Goal: Task Accomplishment & Management: Manage account settings

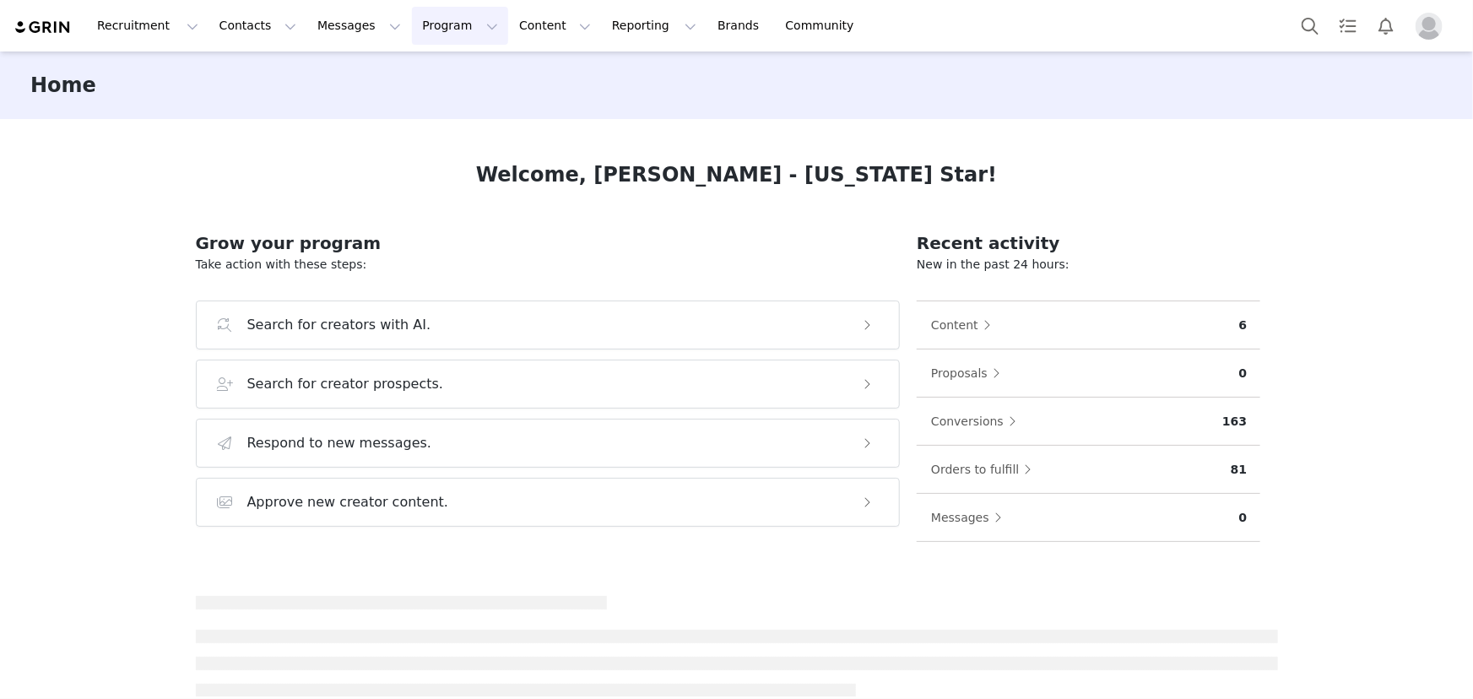
click at [412, 33] on button "Program Program" at bounding box center [460, 26] width 96 height 38
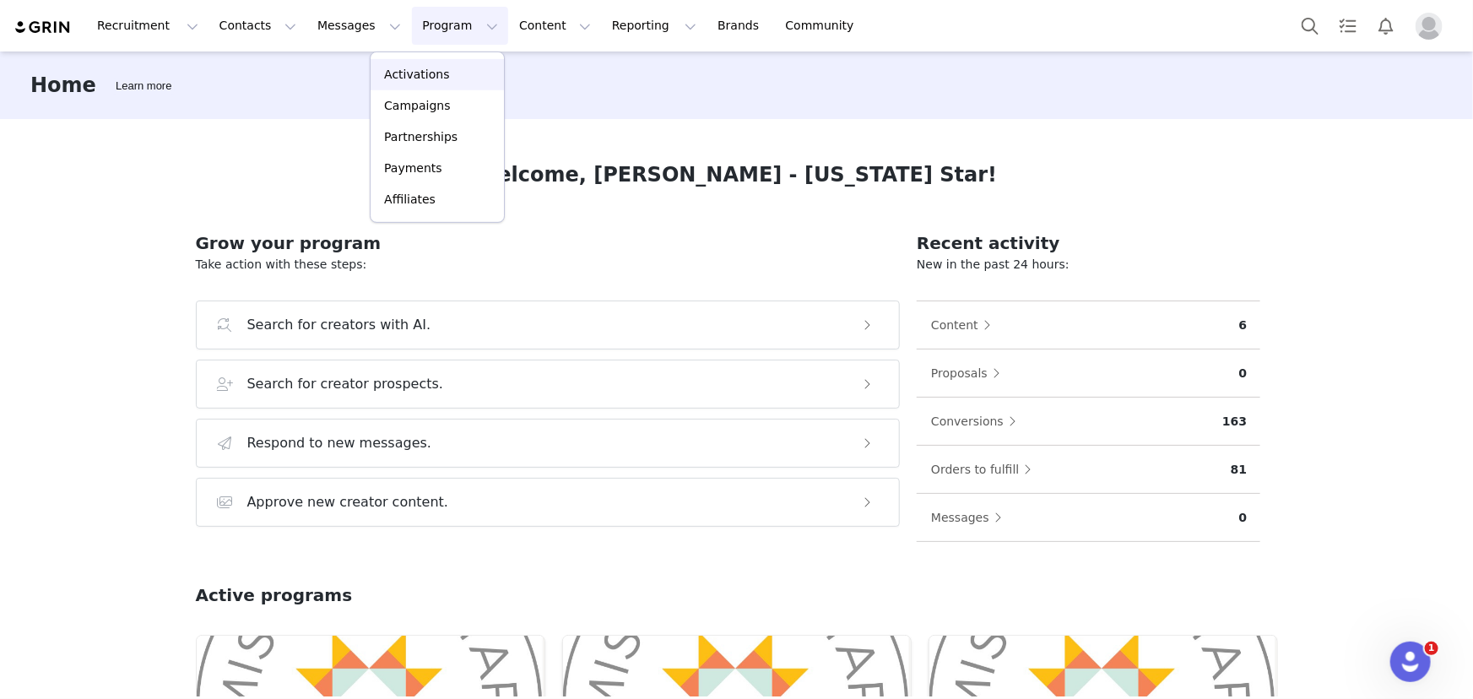
click at [403, 76] on p "Activations" at bounding box center [416, 75] width 65 height 18
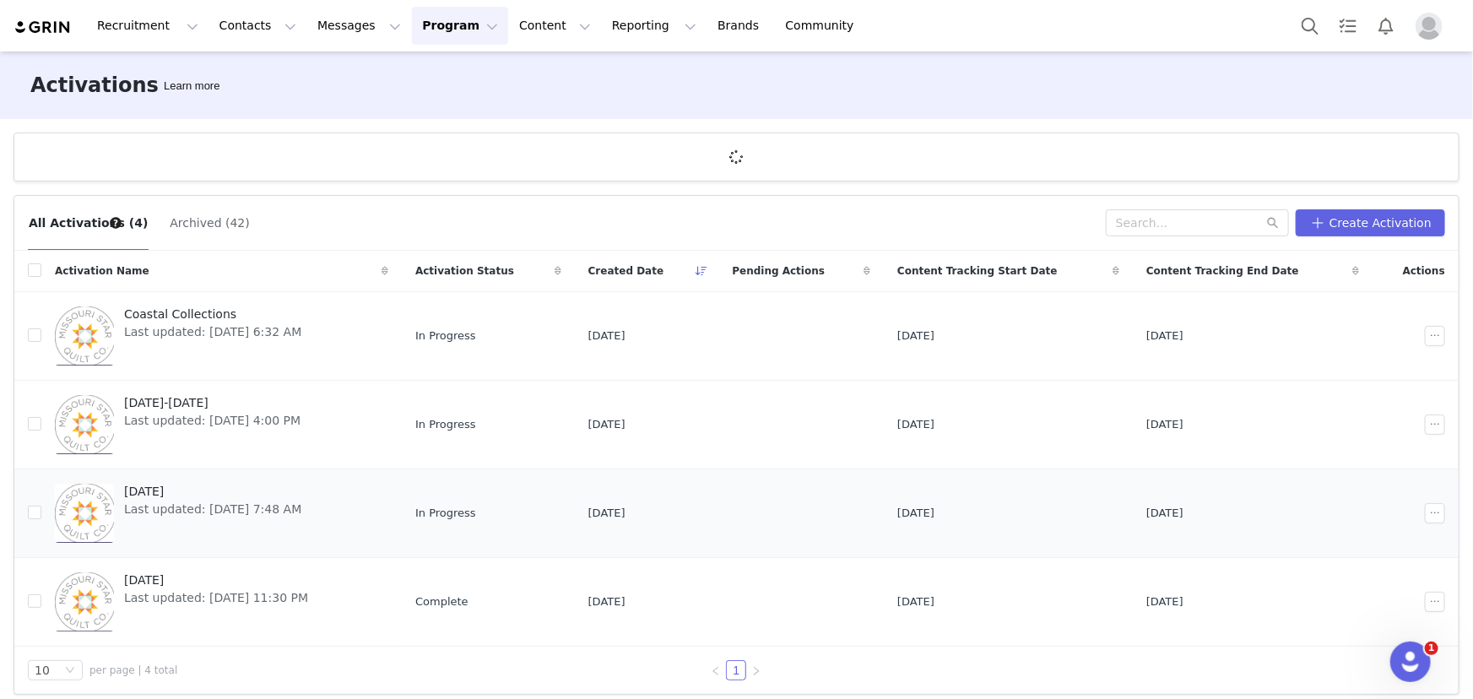
click at [146, 513] on span "Last updated: [DATE] 7:48 AM" at bounding box center [212, 510] width 177 height 18
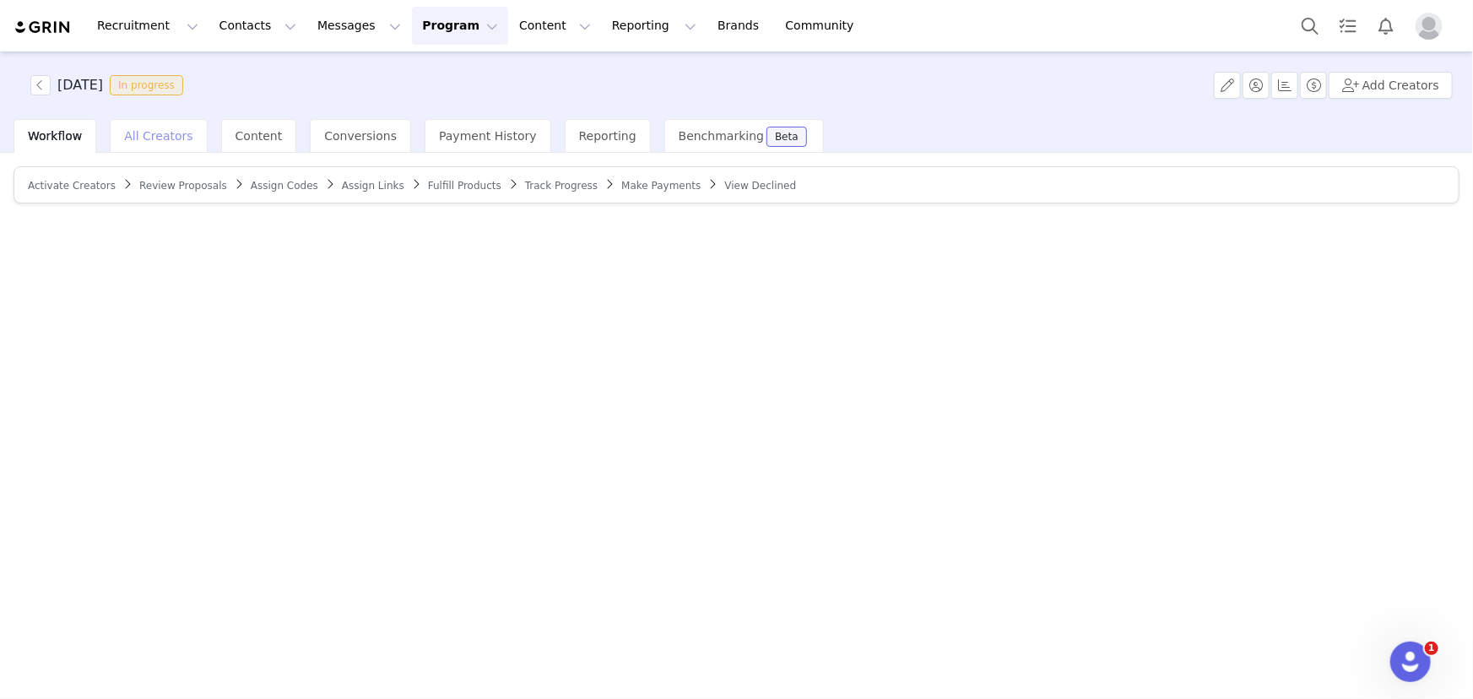
click at [161, 134] on span "All Creators" at bounding box center [158, 136] width 68 height 14
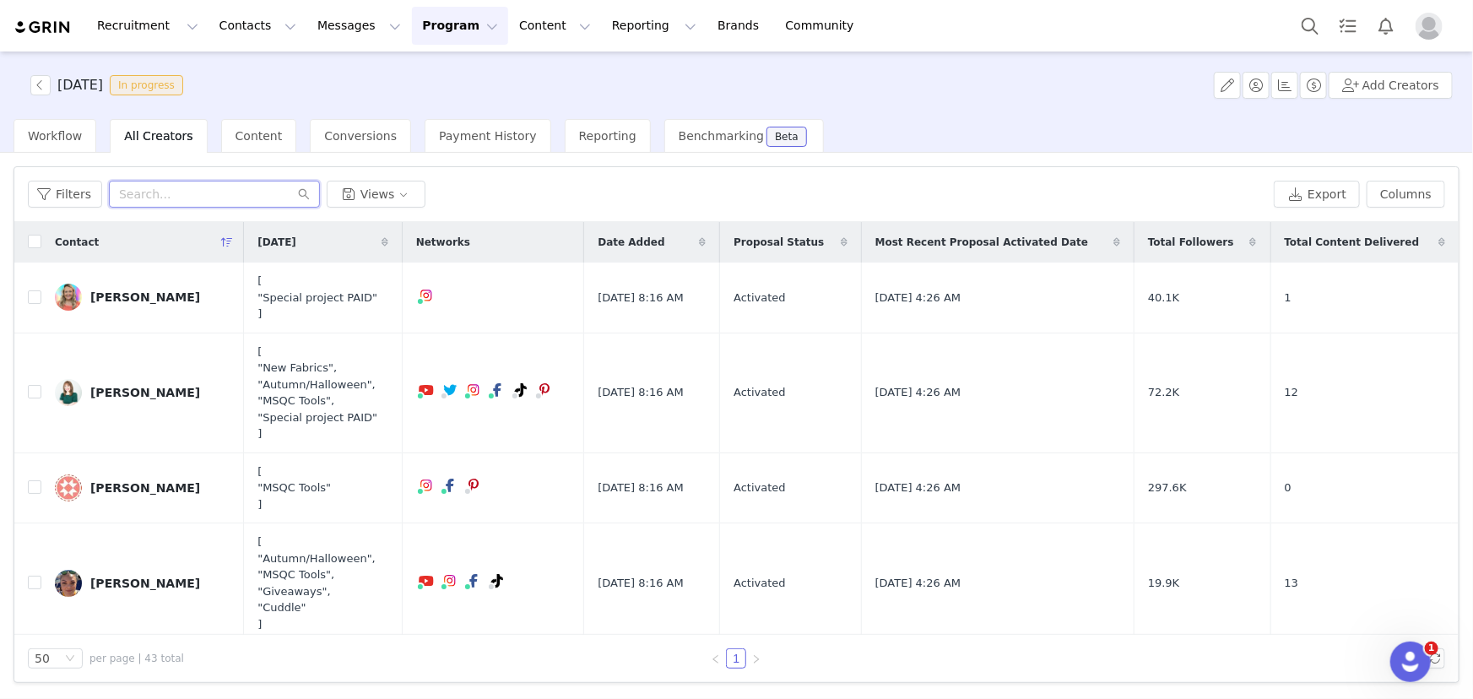
click at [190, 193] on input "text" at bounding box center [214, 194] width 211 height 27
click at [171, 193] on input "ta" at bounding box center [214, 194] width 211 height 27
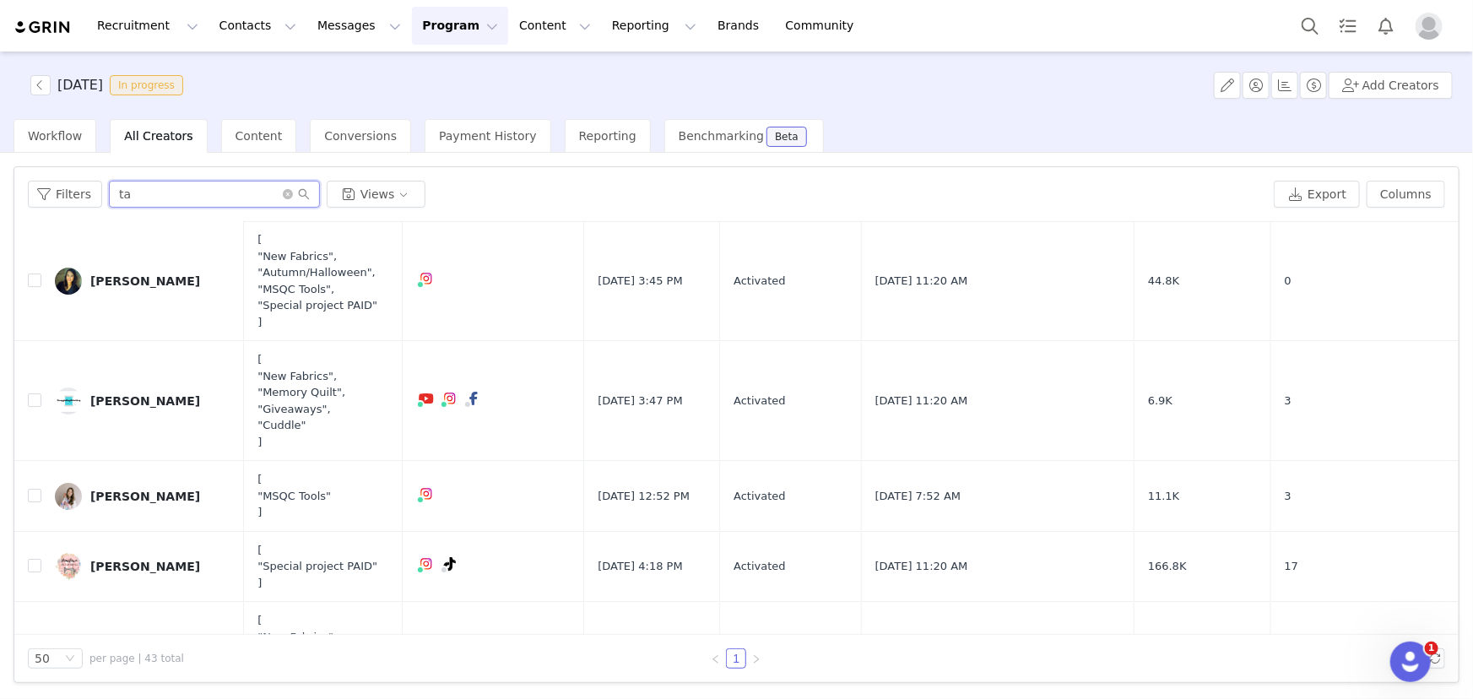
scroll to position [3070, 0]
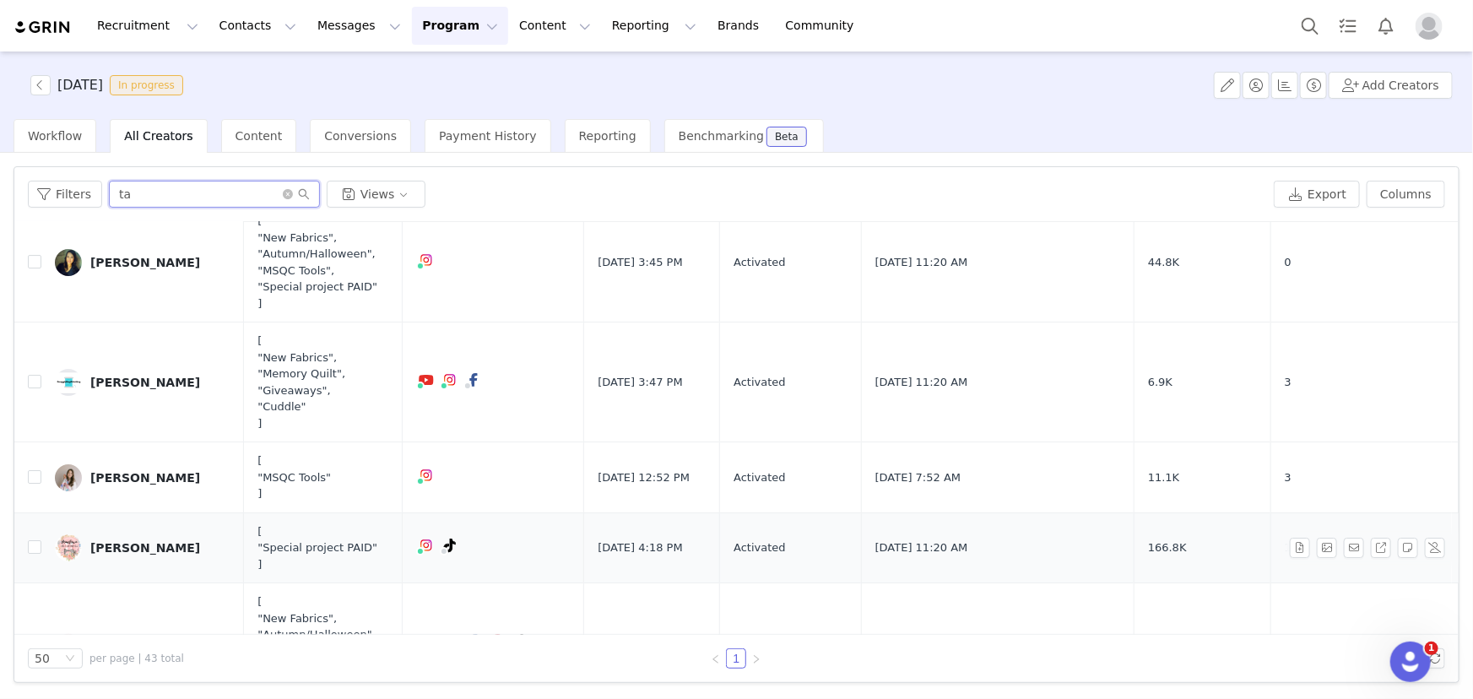
type input "ta"
click at [124, 542] on div "[PERSON_NAME]" at bounding box center [145, 548] width 110 height 14
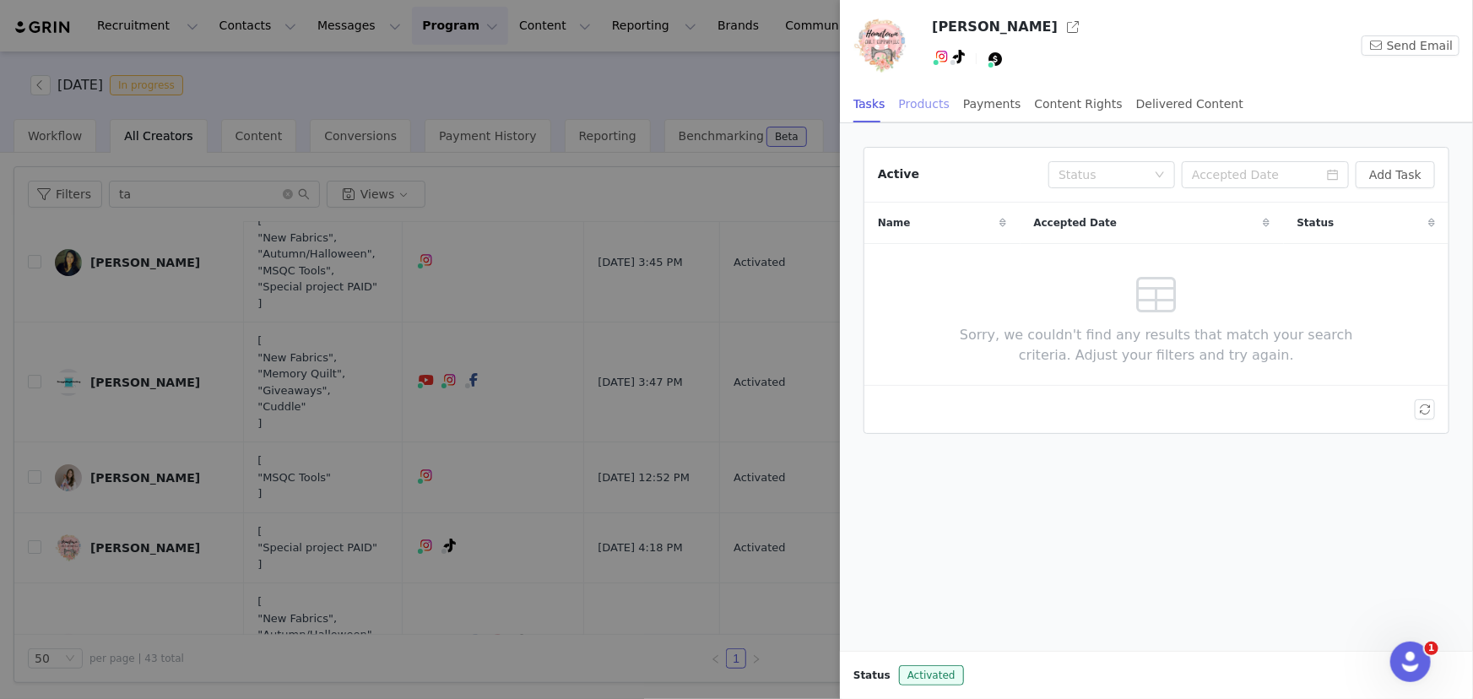
click at [912, 110] on div "Products" at bounding box center [924, 104] width 51 height 38
click at [1299, 181] on div at bounding box center [1157, 192] width 584 height 88
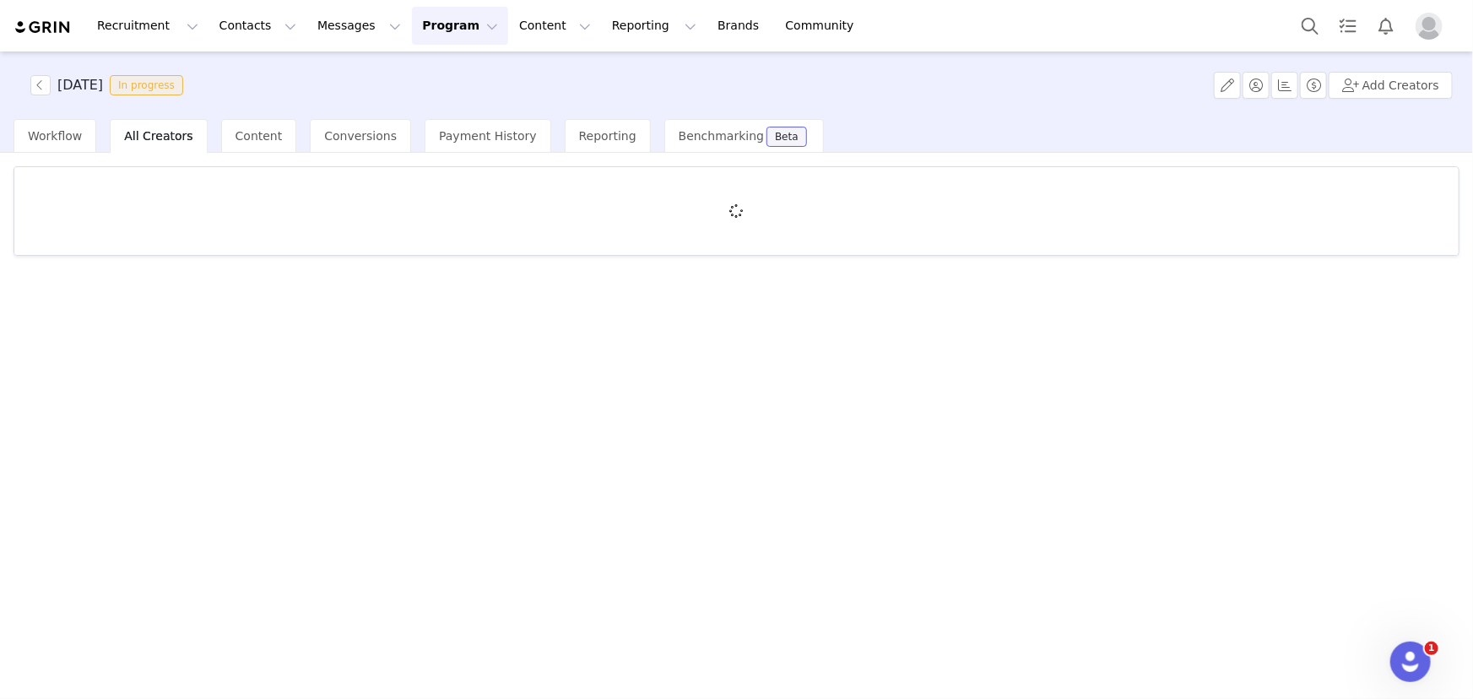
click at [412, 30] on button "Program Program" at bounding box center [460, 26] width 96 height 38
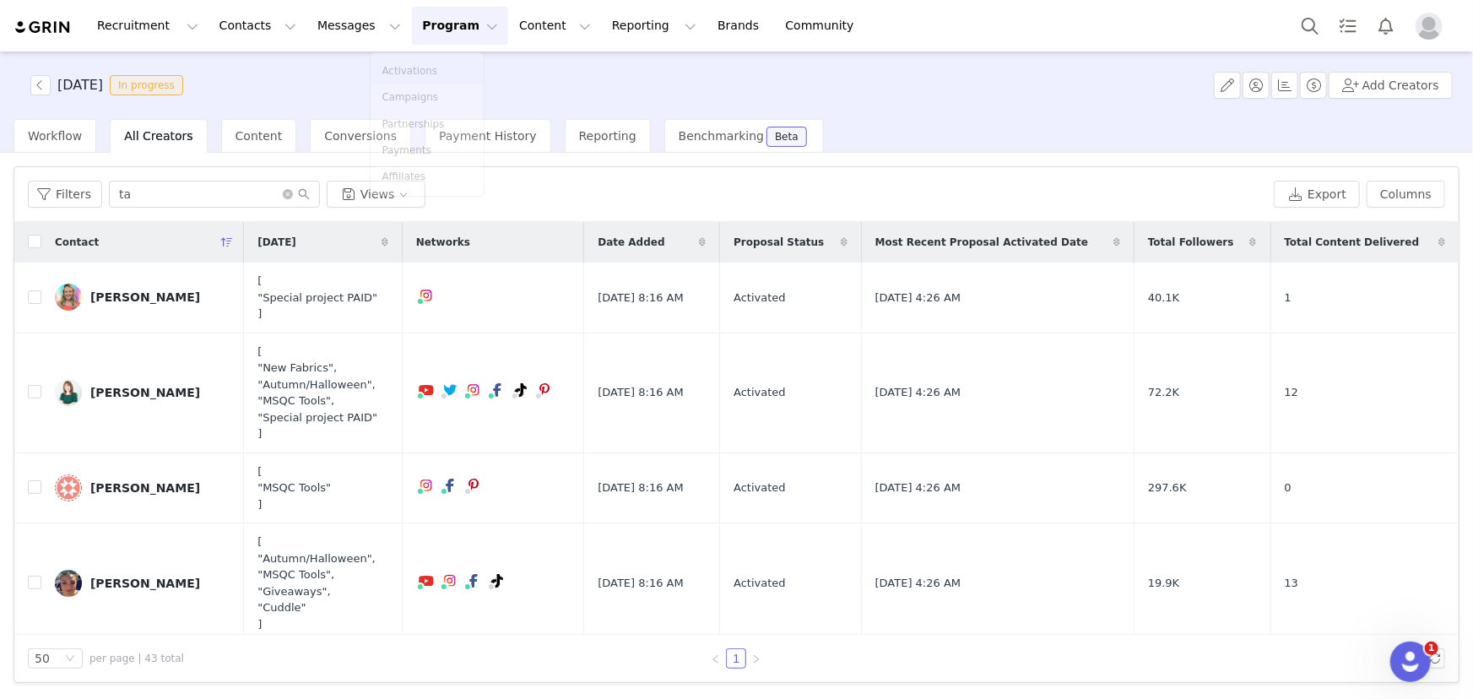
click at [412, 30] on button "Program Program" at bounding box center [460, 26] width 96 height 38
click at [412, 27] on button "Program Program" at bounding box center [460, 26] width 96 height 38
click at [405, 84] on link "Activations" at bounding box center [437, 74] width 133 height 31
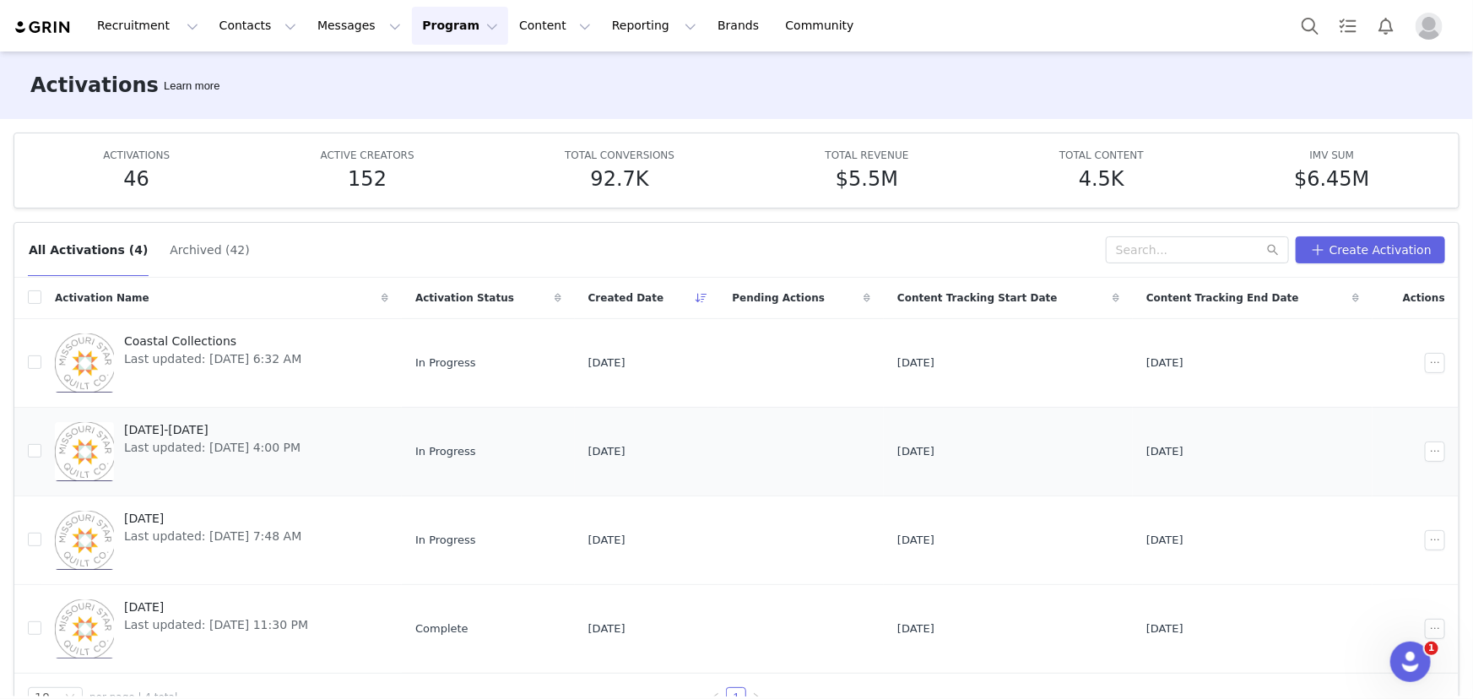
click at [256, 421] on span "[DATE]-[DATE]" at bounding box center [212, 430] width 176 height 18
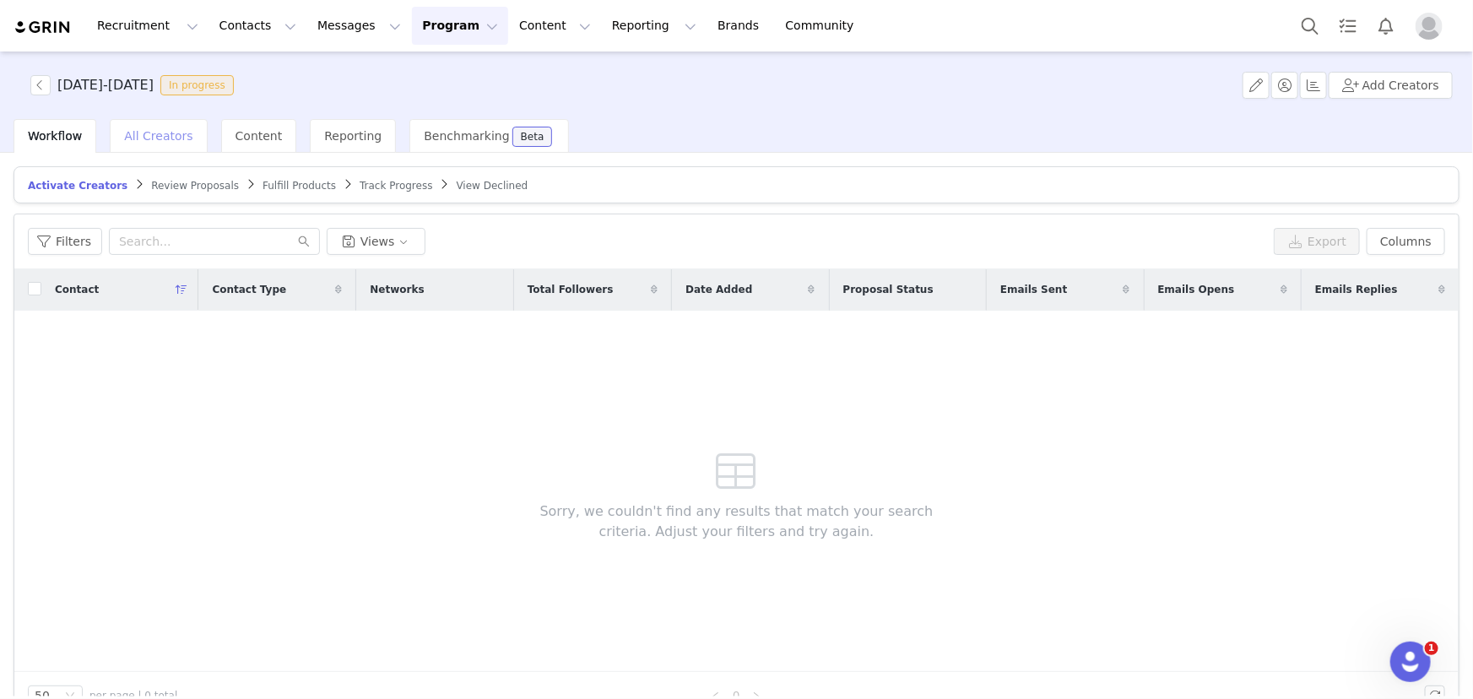
click at [150, 129] on span "All Creators" at bounding box center [158, 136] width 68 height 14
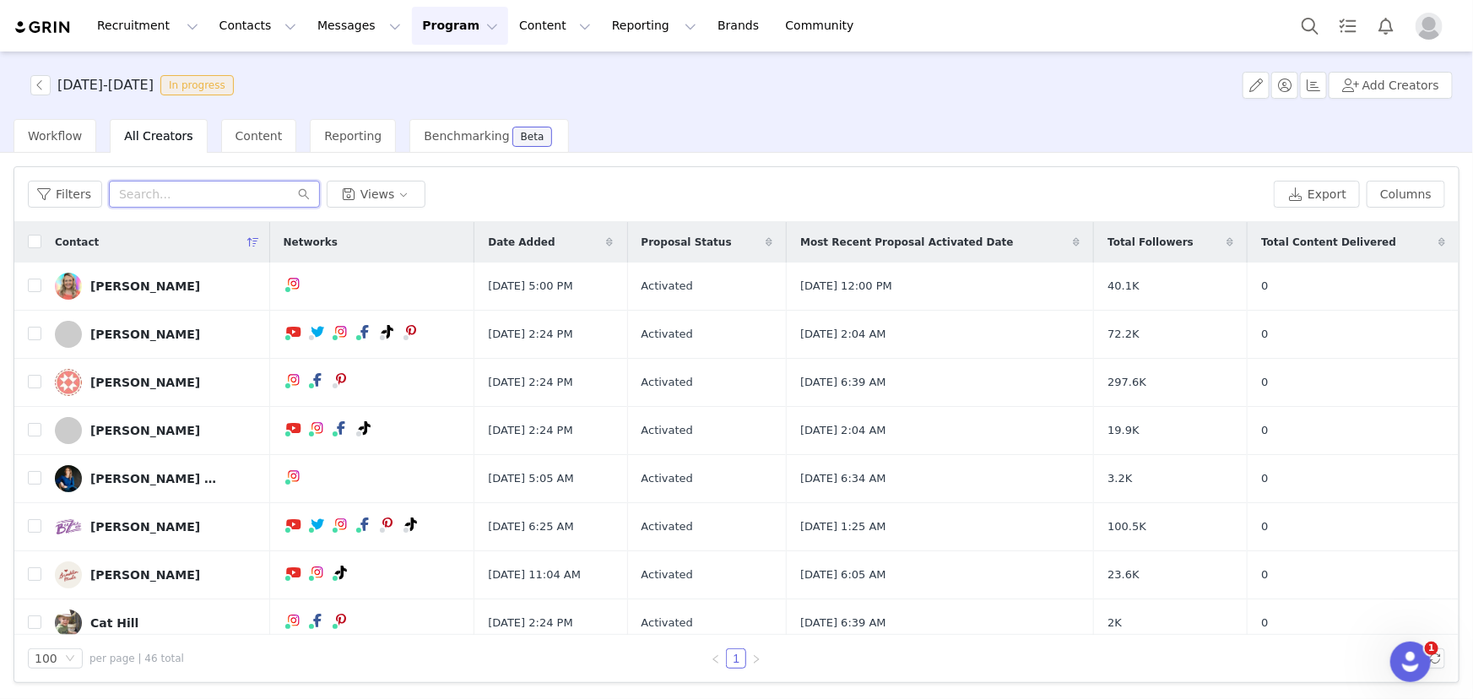
click at [174, 191] on input "text" at bounding box center [214, 194] width 211 height 27
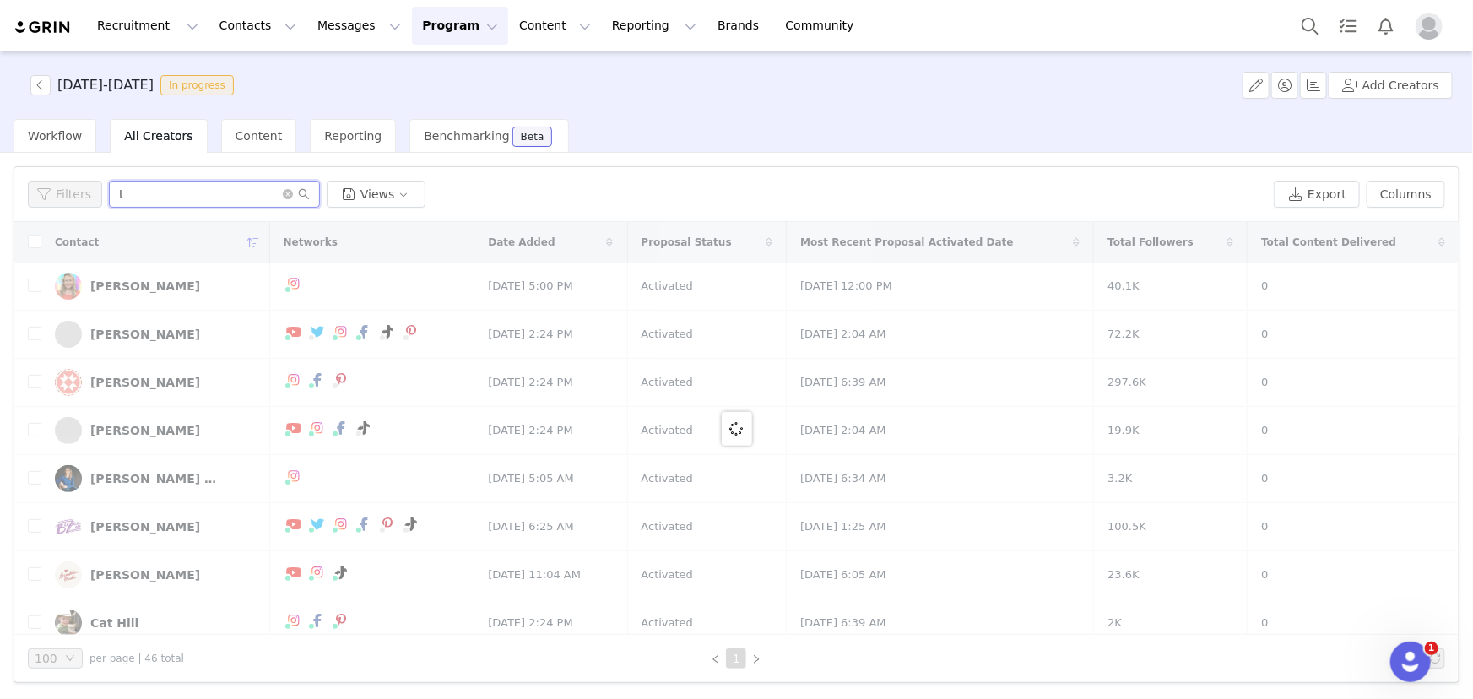
click at [174, 193] on input "t" at bounding box center [214, 194] width 211 height 27
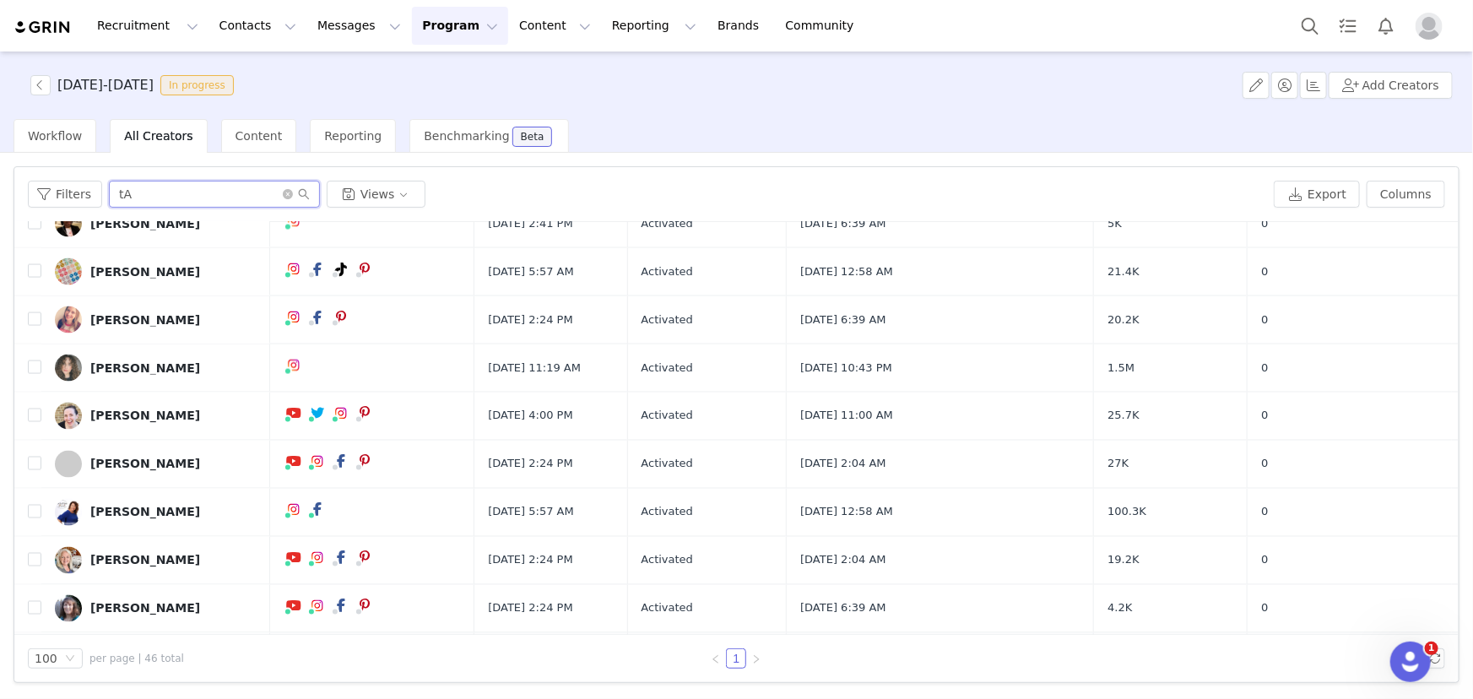
scroll to position [1836, 0]
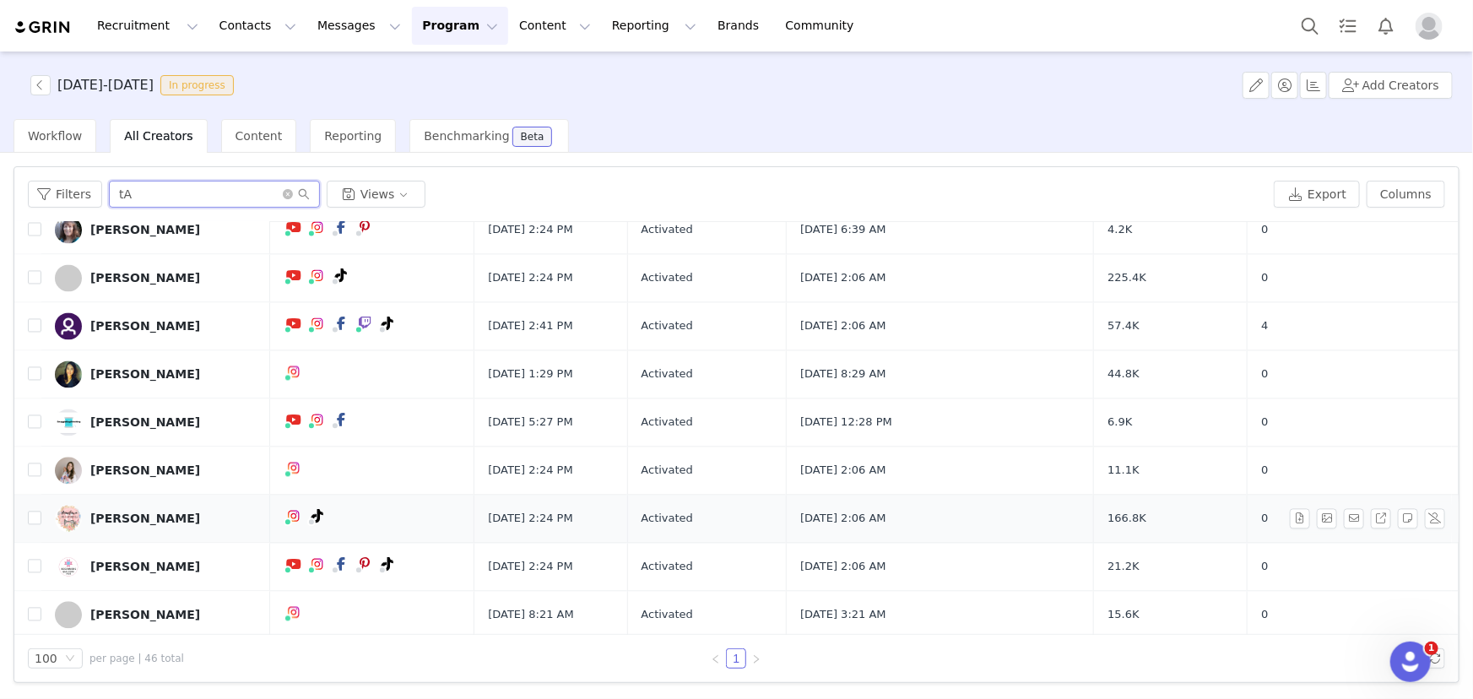
type input "tA"
click at [108, 517] on div "[PERSON_NAME]" at bounding box center [145, 520] width 110 height 14
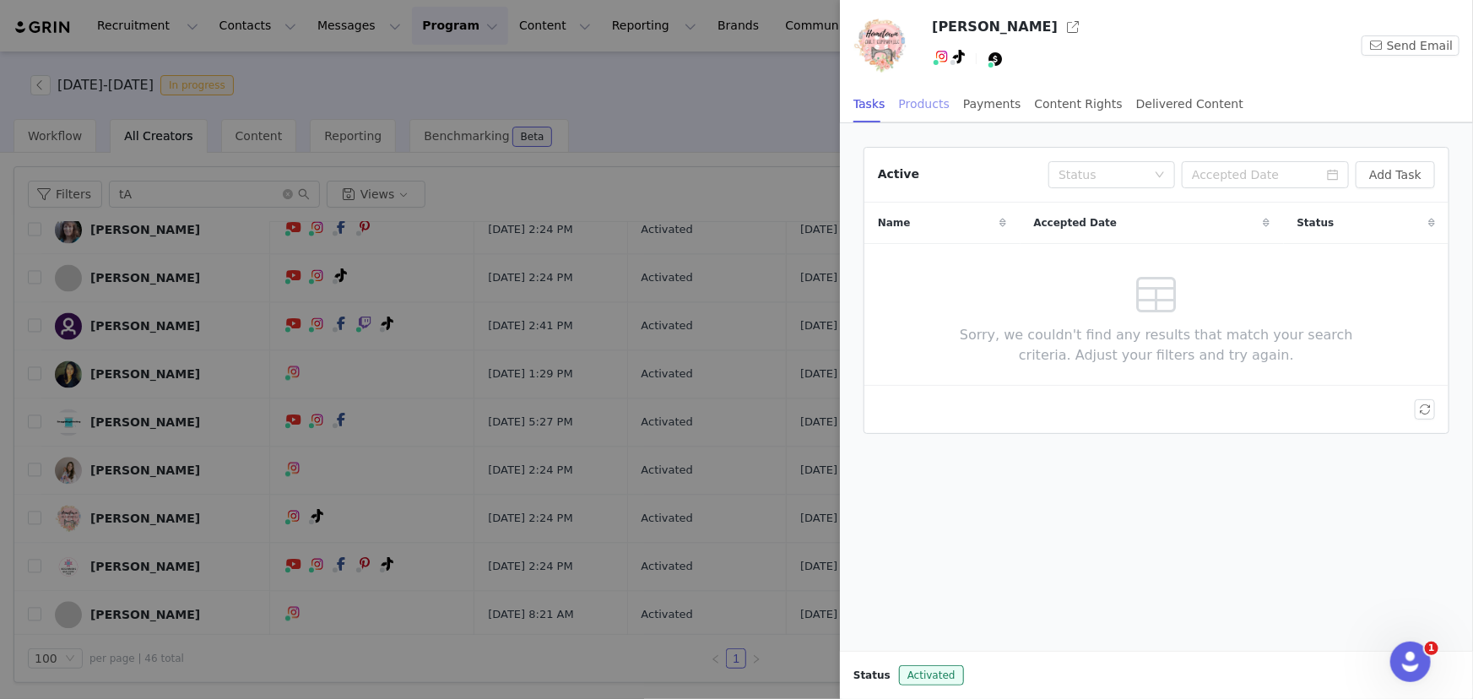
click at [912, 106] on div "Products" at bounding box center [924, 104] width 51 height 38
click at [1423, 174] on button "Add Order" at bounding box center [1391, 174] width 87 height 27
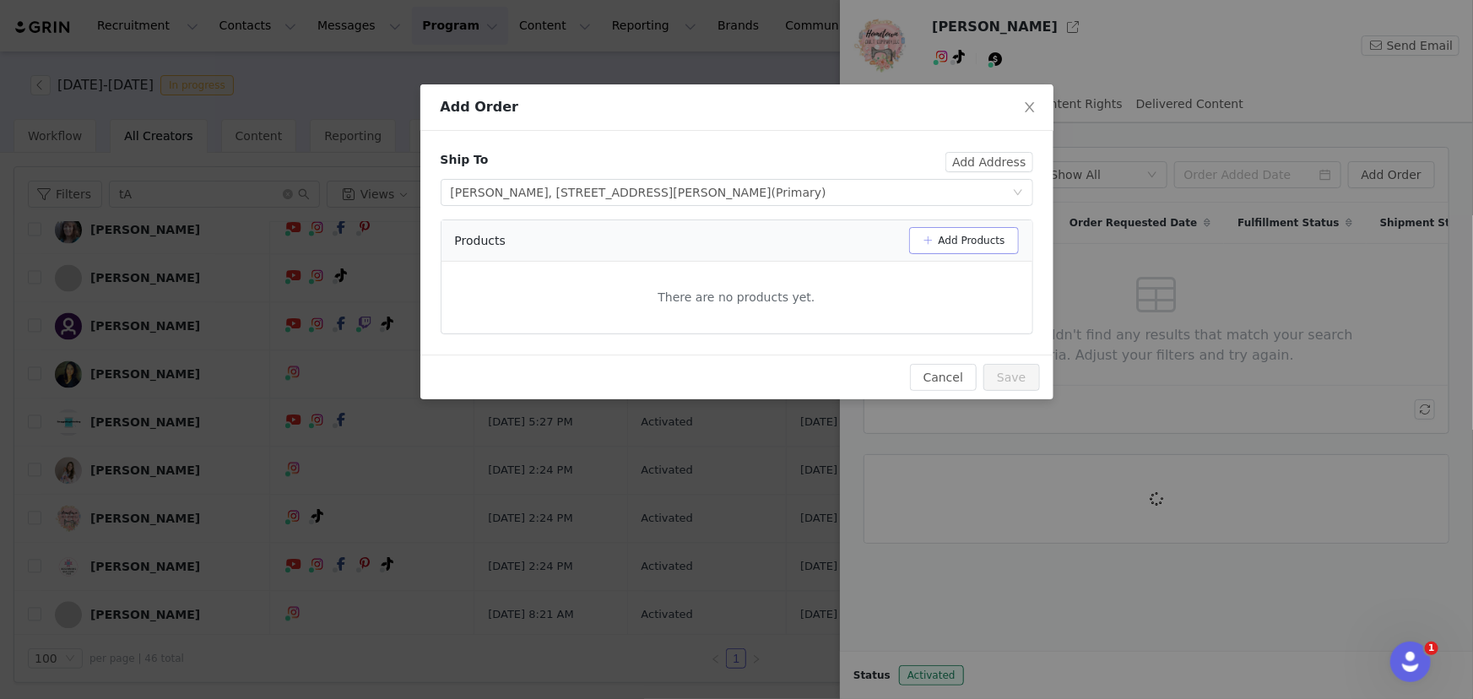
click at [955, 236] on button "Add Products" at bounding box center [964, 240] width 110 height 27
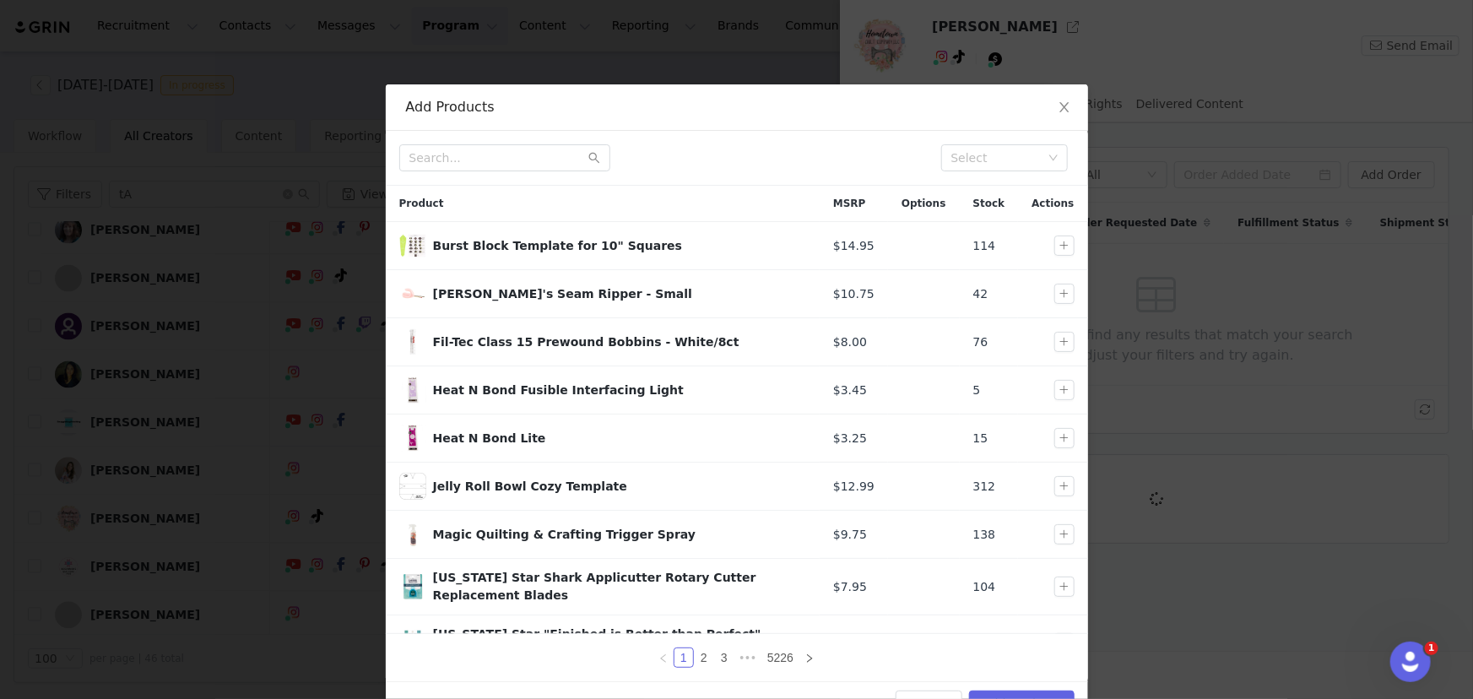
click at [480, 135] on div "Select" at bounding box center [737, 158] width 702 height 55
click at [480, 151] on input "text" at bounding box center [504, 157] width 211 height 27
paste input "[US_STATE] Star Orange Peel Templates Bundle (3 pcs)"
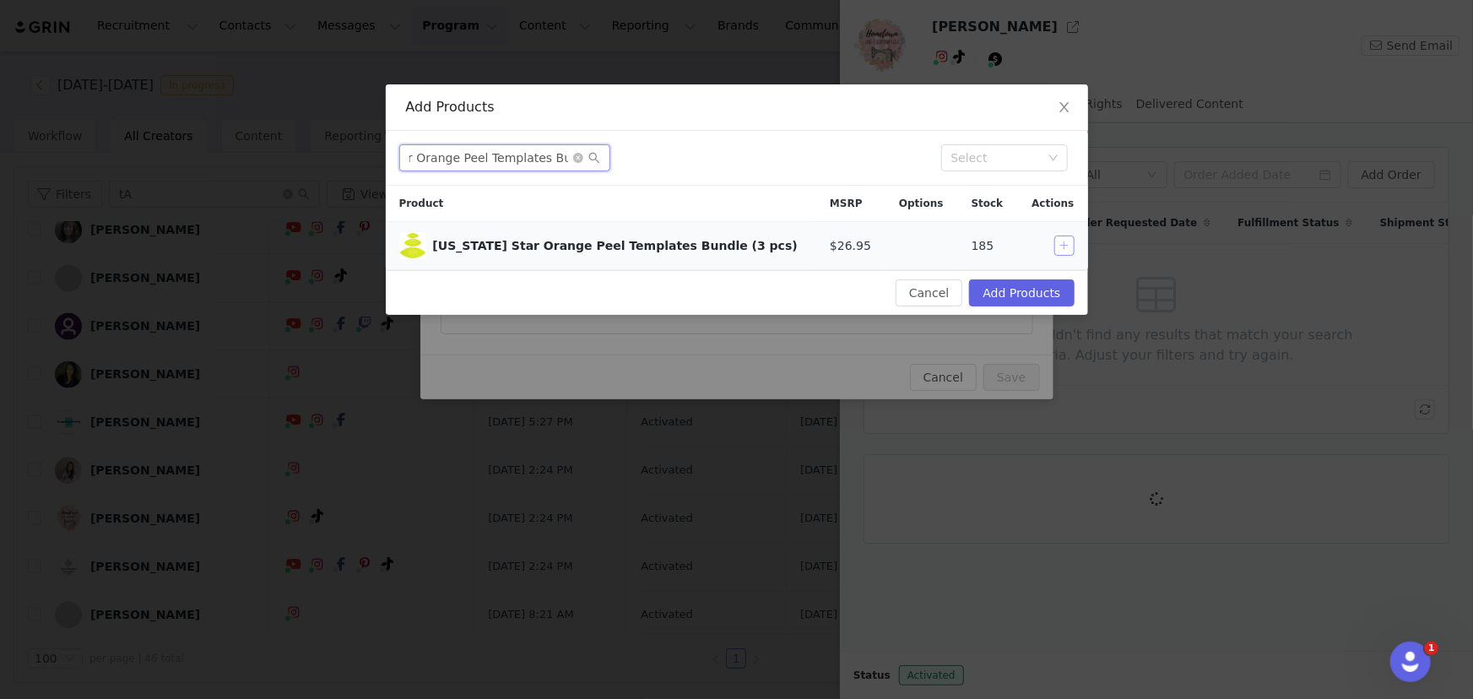
type input "[US_STATE] Star Orange Peel Templates Bundle (3 pcs)"
click at [1060, 244] on button "button" at bounding box center [1065, 246] width 20 height 20
click at [1049, 285] on button "Add Products" at bounding box center [1021, 292] width 105 height 27
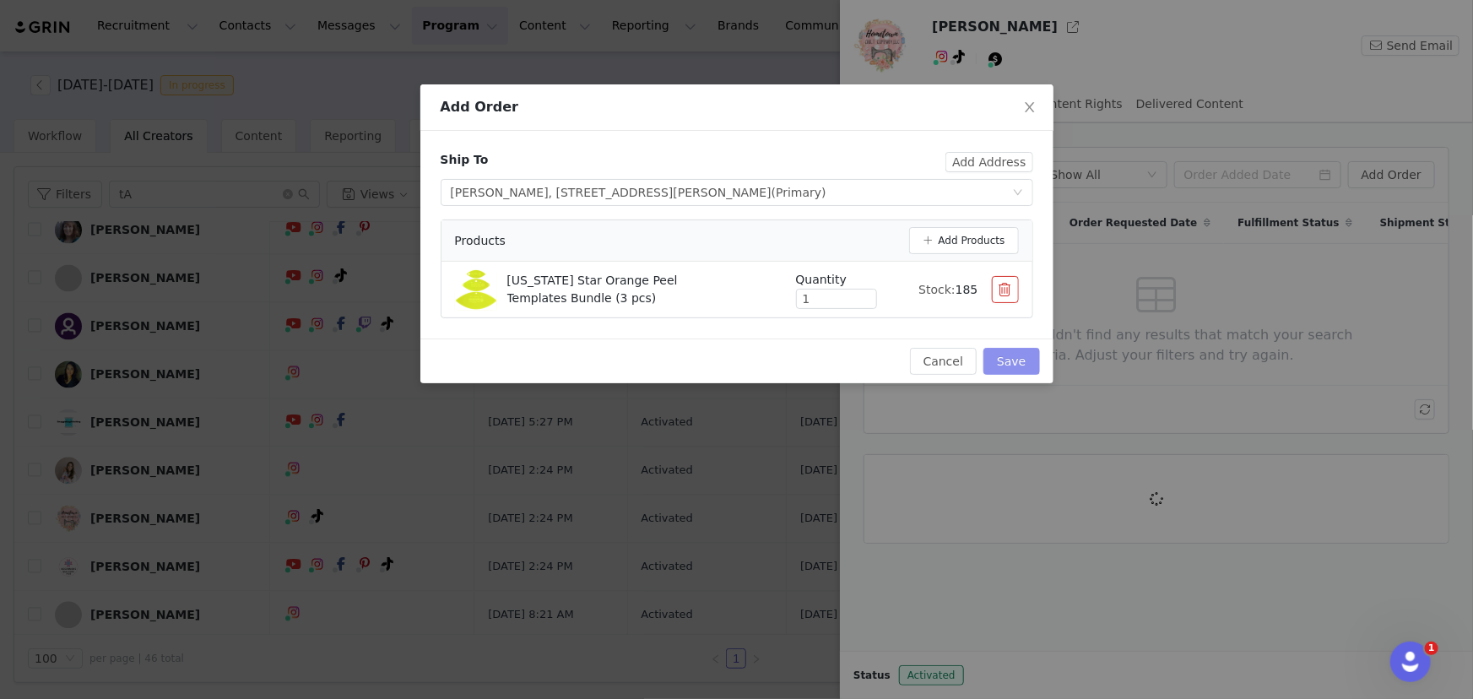
click at [1023, 362] on button "Save" at bounding box center [1012, 361] width 56 height 27
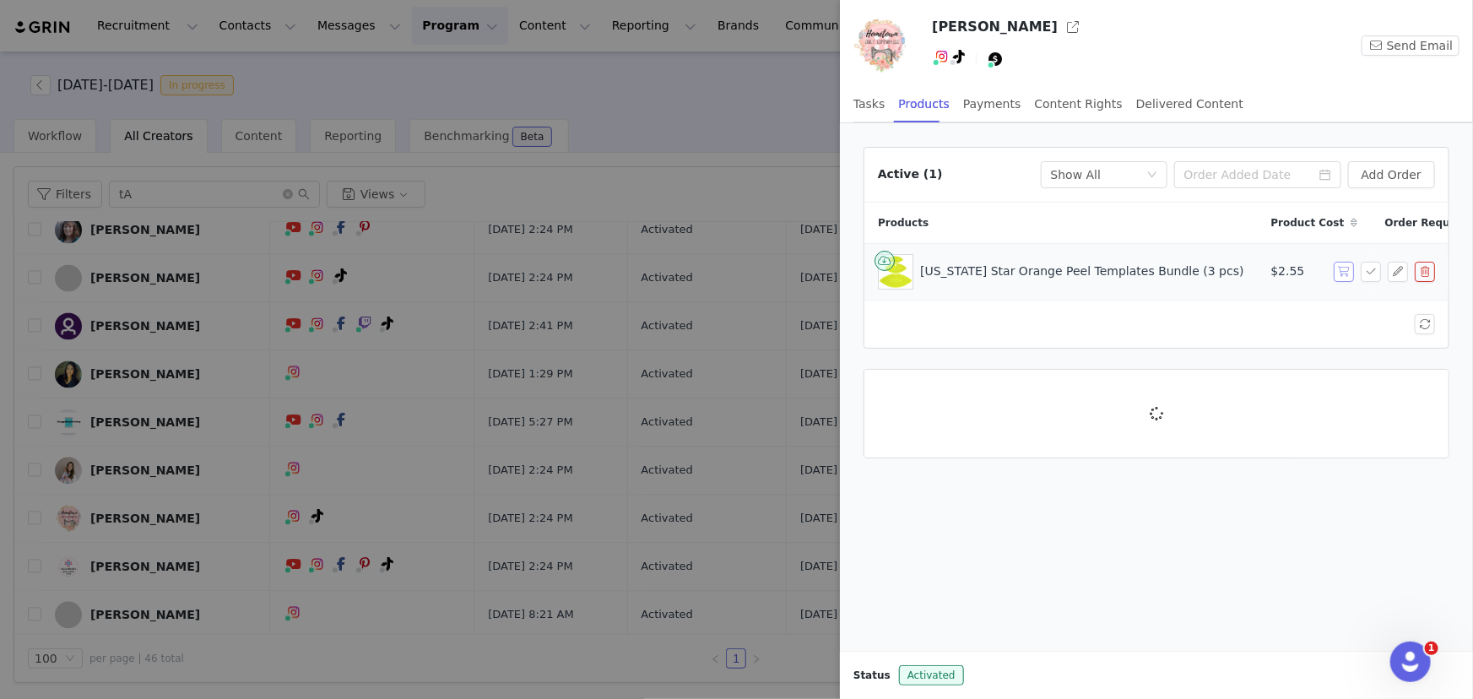
click at [1346, 269] on button "button" at bounding box center [1344, 272] width 20 height 20
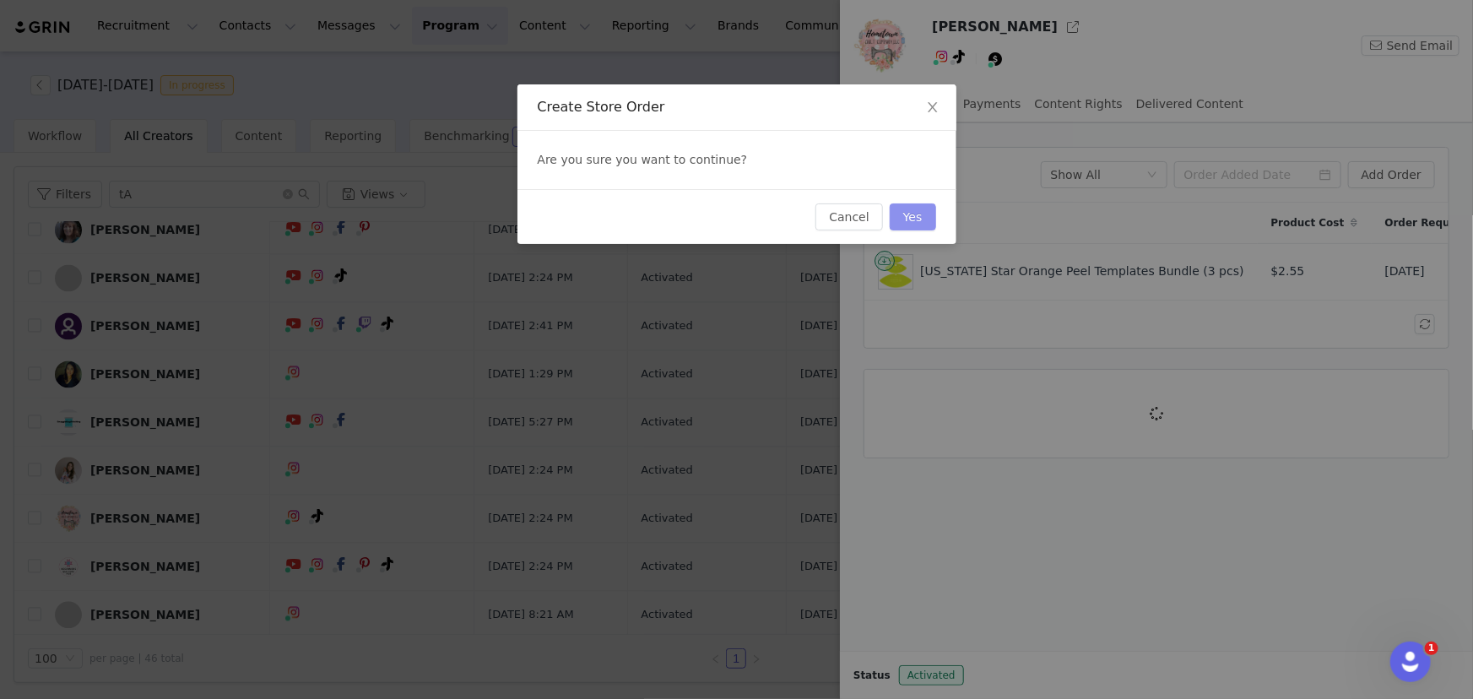
click at [934, 217] on button "Yes" at bounding box center [913, 216] width 46 height 27
